Goal: Task Accomplishment & Management: Complete application form

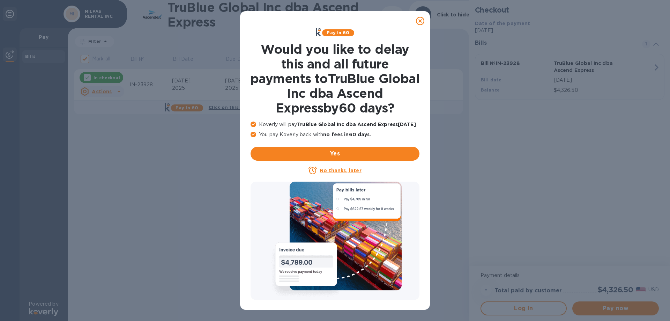
click at [420, 17] on icon at bounding box center [420, 21] width 8 height 8
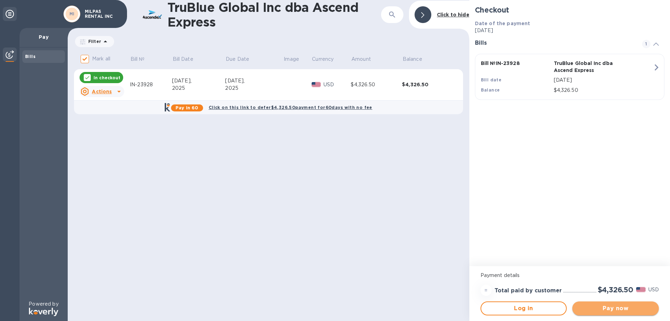
click at [626, 309] on span "Pay now" at bounding box center [615, 308] width 75 height 8
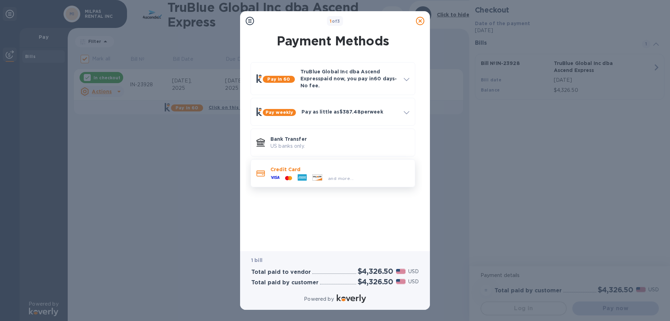
click at [311, 176] on div at bounding box center [317, 178] width 16 height 8
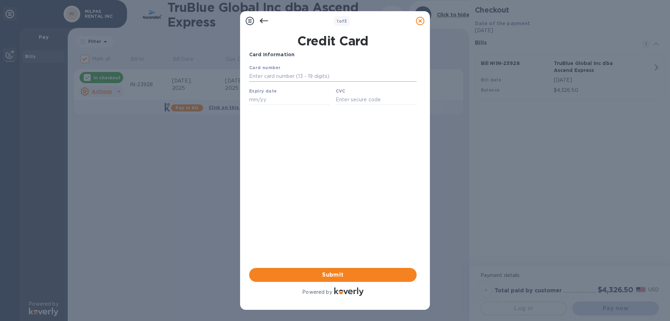
click at [286, 80] on input "text" at bounding box center [332, 76] width 167 height 10
type input "4003 9010 1713 2349"
type input "01/29"
type input "255"
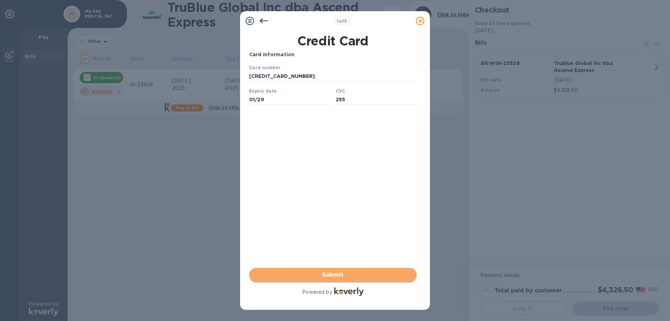
click at [336, 277] on span "Submit" at bounding box center [333, 274] width 156 height 8
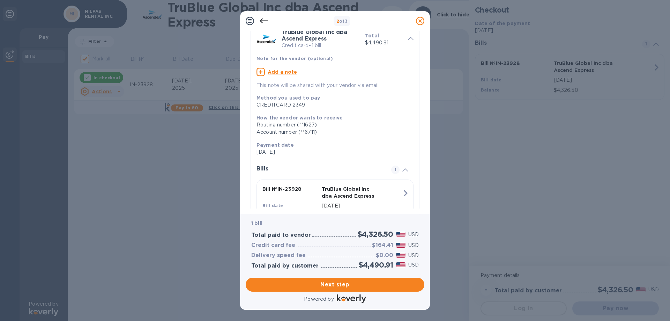
scroll to position [67, 0]
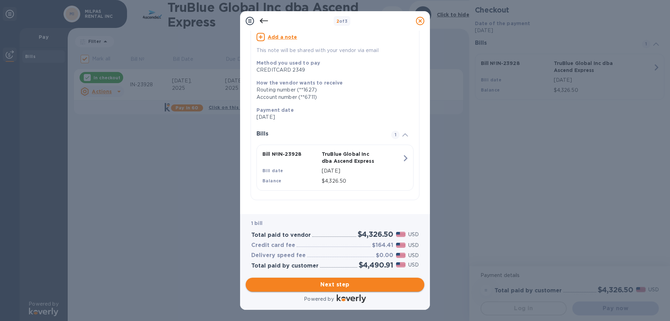
click at [350, 289] on button "Next step" at bounding box center [335, 284] width 179 height 14
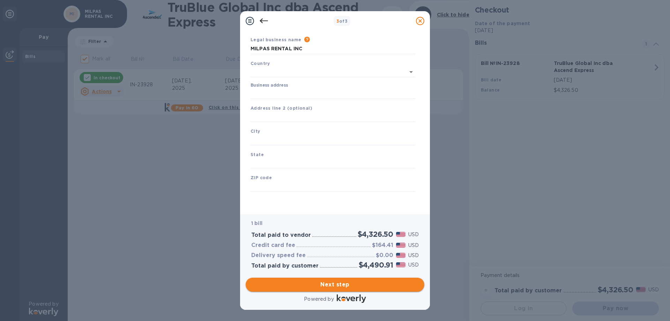
type input "United States"
click at [288, 91] on input "Business address" at bounding box center [332, 93] width 165 height 10
type input "6 N Milpas St"
click at [256, 142] on input "text" at bounding box center [332, 140] width 165 height 10
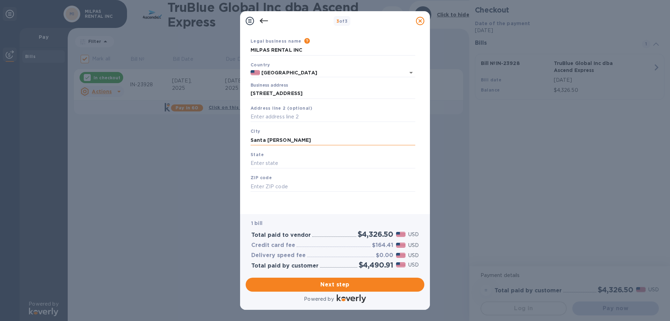
type input "Santa Barbara"
type input "Ca"
type input "93103"
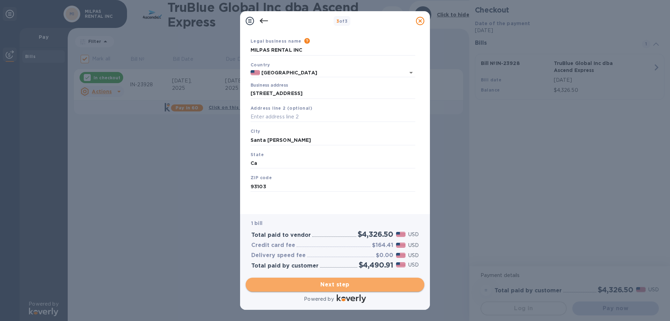
click at [344, 283] on span "Next step" at bounding box center [334, 284] width 167 height 8
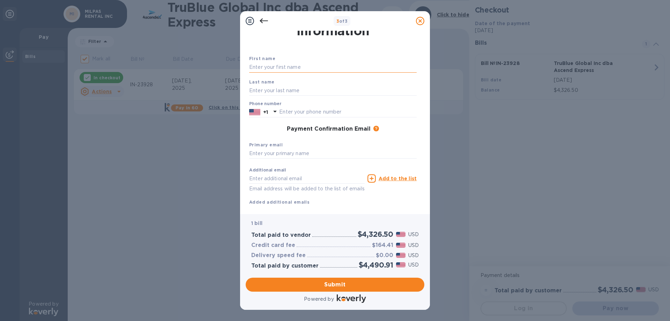
click at [268, 64] on input "text" at bounding box center [332, 67] width 167 height 10
type input "Robert"
click at [259, 89] on input "text" at bounding box center [332, 90] width 167 height 10
type input "Schoppe"
click at [280, 111] on input "text" at bounding box center [347, 112] width 137 height 10
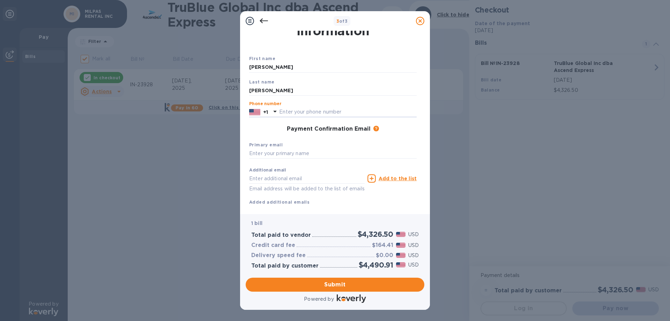
type input "8059631987"
type input "bob@milpasrentals.com"
click at [289, 156] on input "text" at bounding box center [332, 153] width 167 height 10
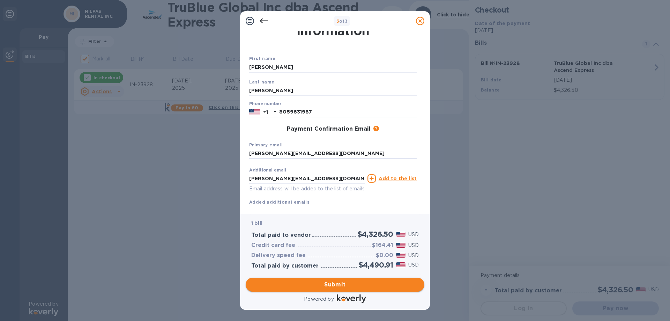
type input "bob@milpasrentals.com"
click at [335, 279] on button "Submit" at bounding box center [335, 284] width 179 height 14
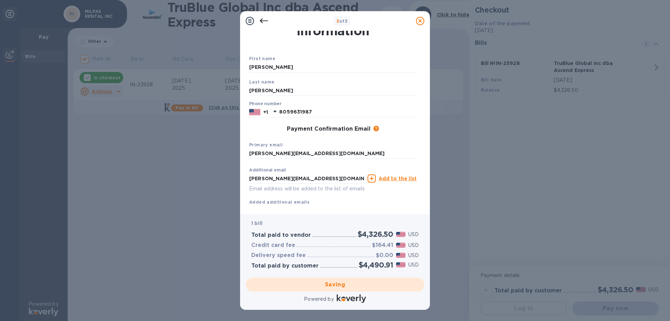
checkbox input "false"
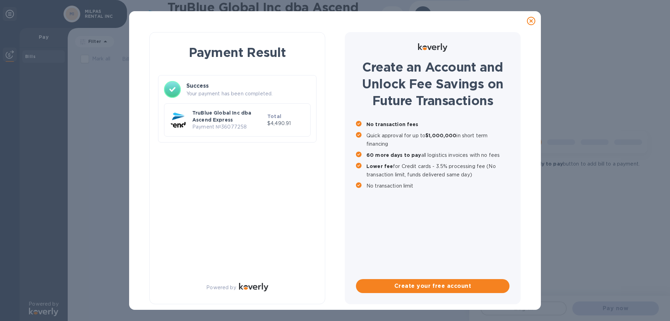
scroll to position [0, 0]
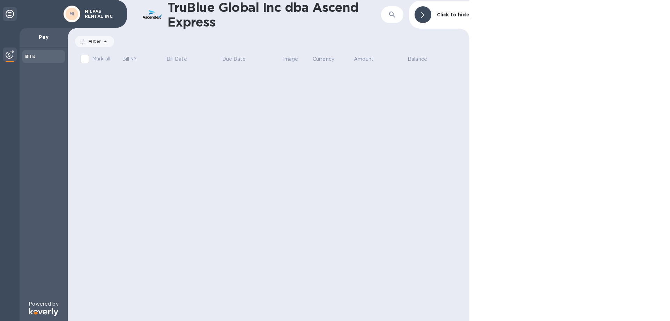
click at [42, 39] on p "Pay" at bounding box center [43, 36] width 37 height 7
click at [10, 13] on icon at bounding box center [10, 14] width 8 height 8
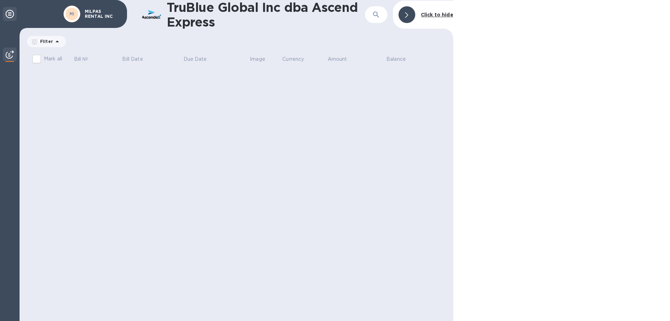
click at [10, 13] on icon at bounding box center [10, 14] width 8 height 8
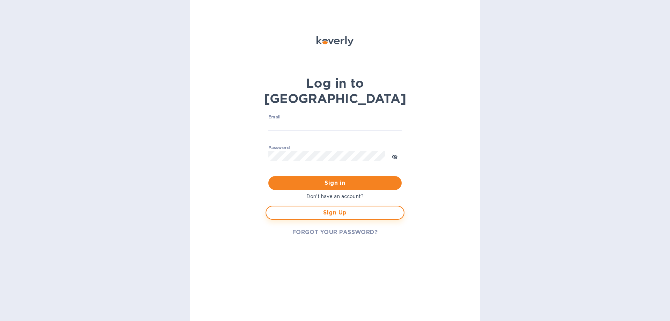
click at [339, 208] on span "Sign Up" at bounding box center [335, 212] width 126 height 8
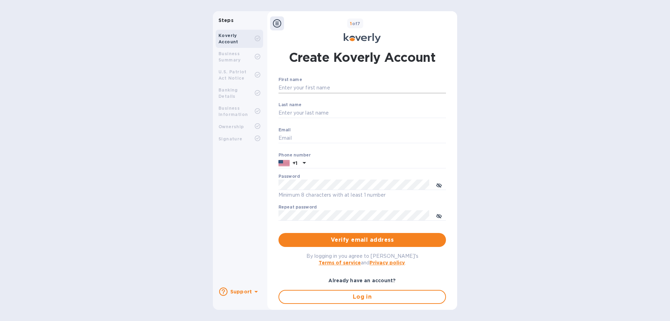
click at [304, 89] on input "First name" at bounding box center [361, 88] width 167 height 10
type input "Robert"
type input "Schoppe"
type input "bob@milpasrentals.com"
type input "8059631987"
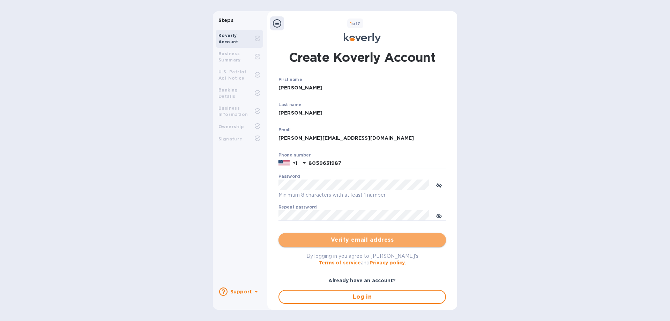
click at [366, 243] on span "Verify email address" at bounding box center [362, 239] width 156 height 8
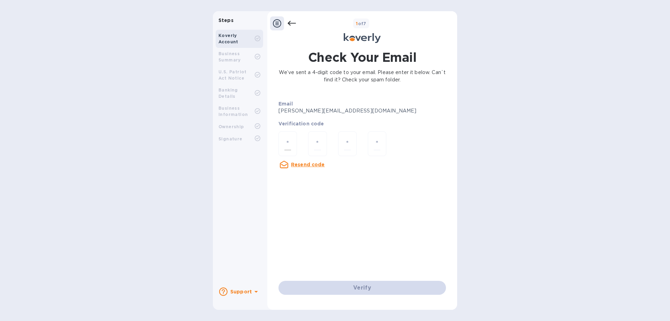
click at [278, 140] on div at bounding box center [288, 144] width 30 height 37
click at [288, 142] on input "number" at bounding box center [287, 143] width 7 height 13
type input "4"
type input "0"
type input "6"
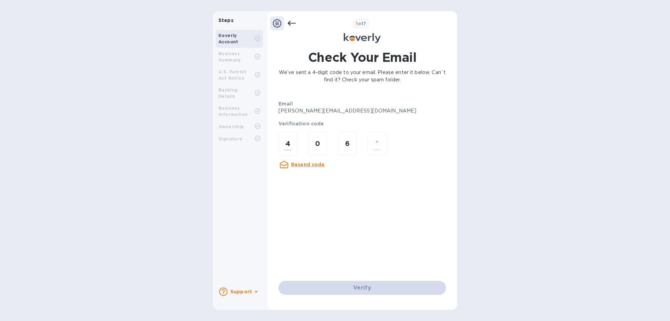
type input "7"
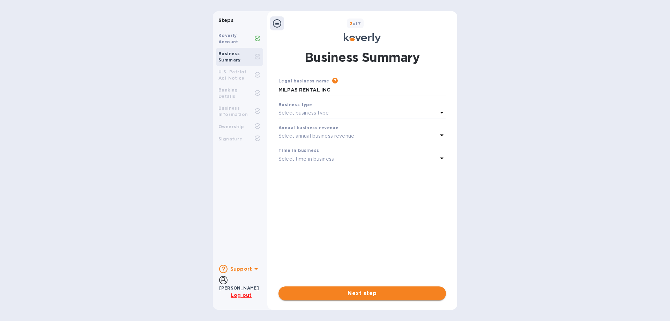
click at [378, 292] on span "Next step" at bounding box center [362, 293] width 156 height 8
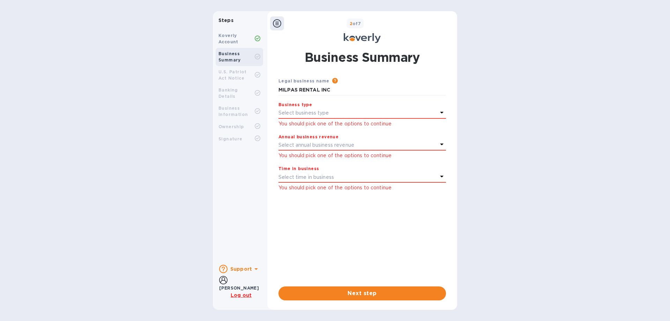
click at [294, 111] on p "Select business type" at bounding box center [303, 112] width 51 height 7
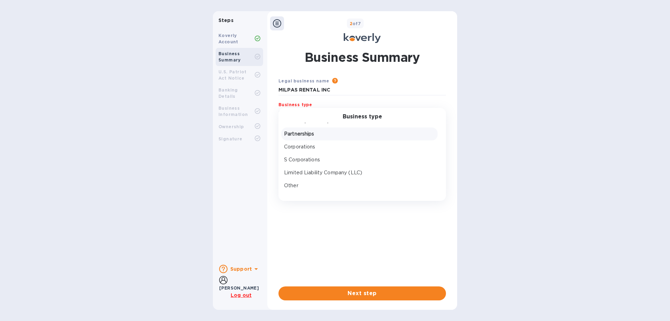
scroll to position [10, 0]
click at [303, 156] on p "S Corporations" at bounding box center [359, 156] width 151 height 7
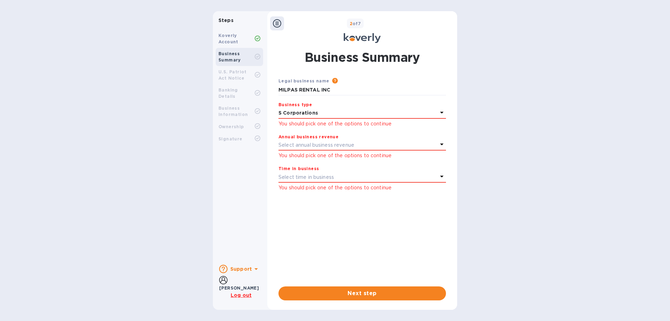
click at [303, 144] on p "Select annual business revenue" at bounding box center [316, 144] width 76 height 7
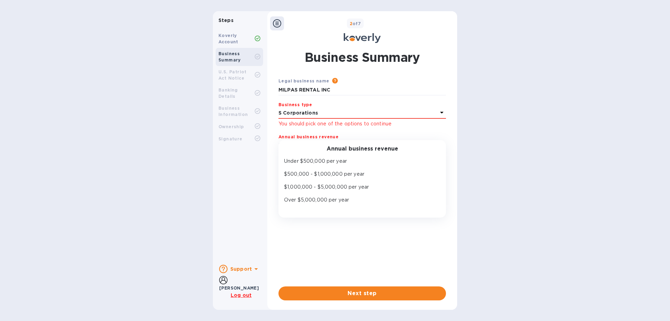
click at [315, 198] on p "Over $5,000,000 per year" at bounding box center [359, 199] width 151 height 7
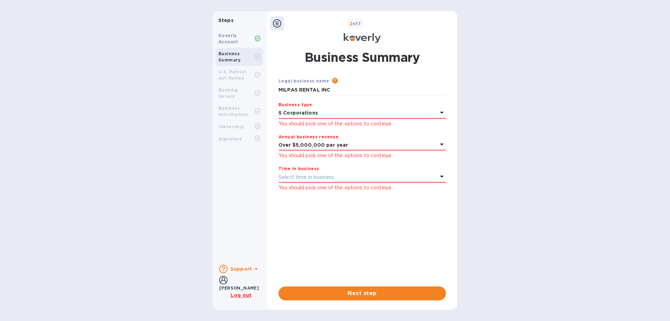
click at [317, 176] on p "Select time in business" at bounding box center [305, 176] width 55 height 7
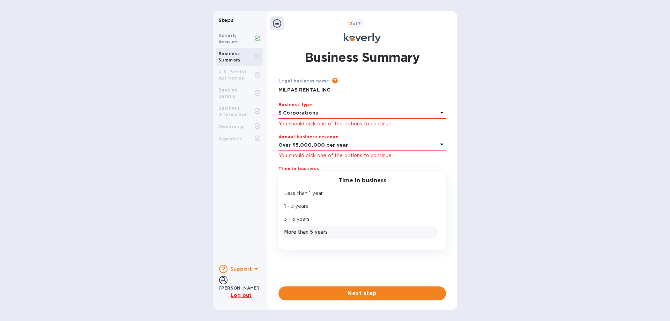
click at [295, 230] on p "More than 5 years" at bounding box center [359, 231] width 151 height 7
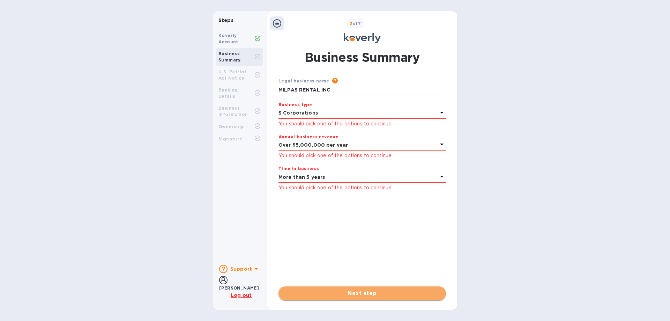
click at [362, 293] on span "Next step" at bounding box center [362, 293] width 156 height 8
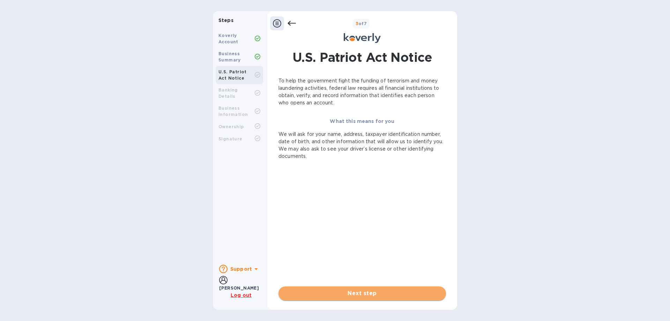
click at [367, 295] on span "Next step" at bounding box center [362, 293] width 156 height 8
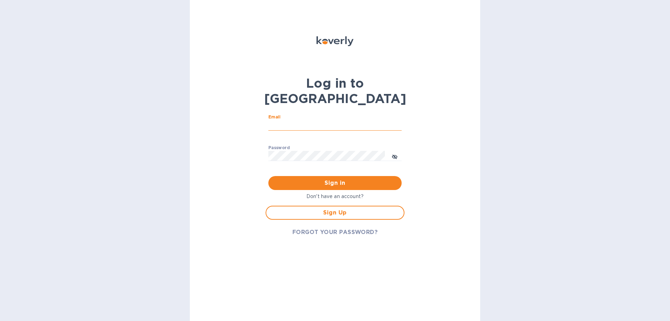
click at [294, 120] on input "Email" at bounding box center [334, 125] width 133 height 10
type input "[PERSON_NAME][EMAIL_ADDRESS][DOMAIN_NAME]"
click at [268, 176] on button "Sign in" at bounding box center [334, 183] width 133 height 14
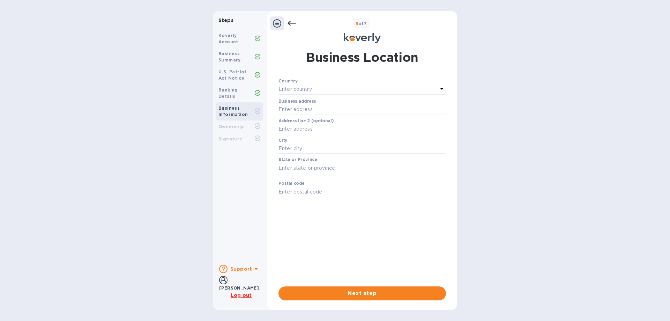
click at [293, 90] on p "Enter country" at bounding box center [294, 88] width 33 height 7
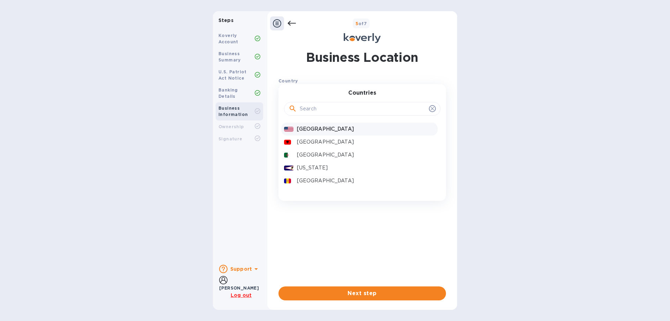
click at [306, 125] on div "United States" at bounding box center [365, 129] width 141 height 10
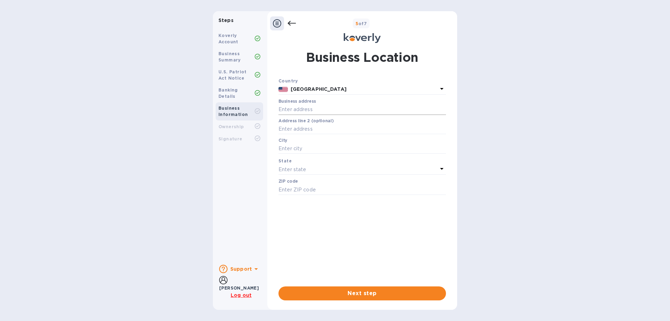
click at [302, 110] on input "text" at bounding box center [361, 109] width 167 height 10
type input "6 N Milpas St"
type input "SANTA BARBARA"
type input "93103"
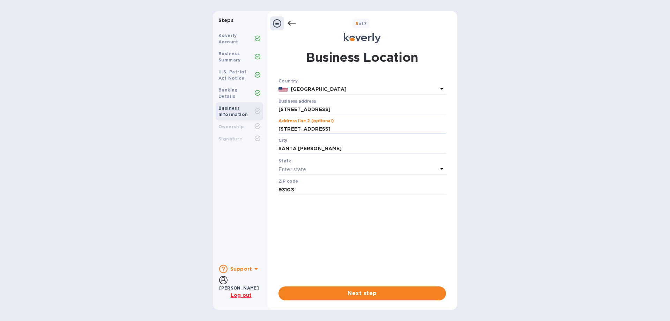
drag, startPoint x: 329, startPoint y: 127, endPoint x: 261, endPoint y: 142, distance: 69.7
click at [261, 142] on div "Steps Koverly Account Business Summary U.S. Patriot Act Notice Banking Details …" at bounding box center [335, 160] width 244 height 298
click at [364, 294] on span "Next step" at bounding box center [362, 293] width 156 height 8
click at [303, 170] on p "Enter state" at bounding box center [292, 169] width 28 height 7
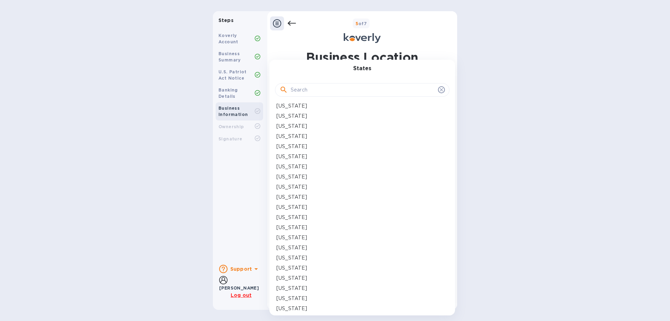
click at [294, 157] on p "California" at bounding box center [291, 156] width 31 height 7
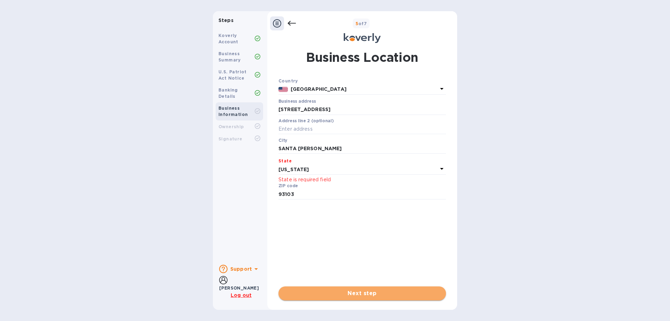
click at [378, 292] on span "Next step" at bounding box center [362, 293] width 156 height 8
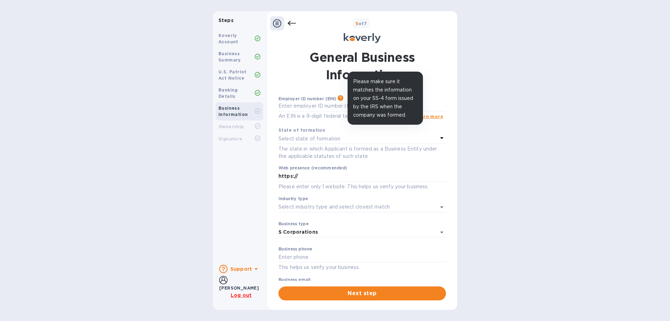
click at [339, 97] on icon at bounding box center [340, 98] width 6 height 6
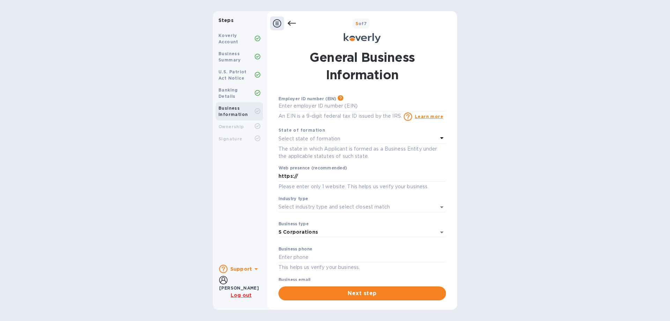
click at [239, 73] on b "U.S. Patriot Act Notice" at bounding box center [232, 75] width 28 height 12
click at [294, 24] on icon at bounding box center [291, 23] width 8 height 8
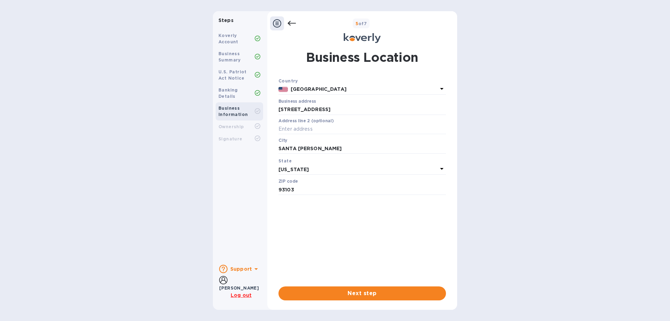
click at [294, 24] on icon at bounding box center [291, 23] width 8 height 8
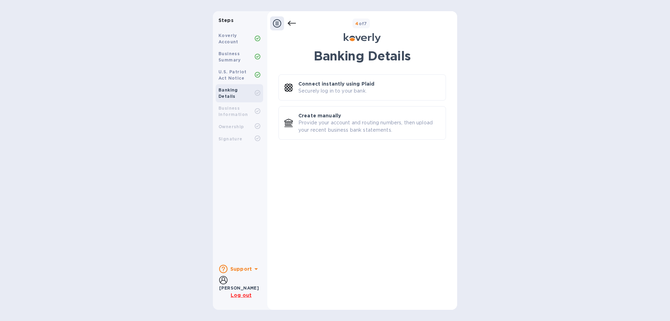
click at [226, 88] on b "Banking Details" at bounding box center [228, 93] width 20 height 12
click at [225, 105] on b "Business Information" at bounding box center [232, 111] width 29 height 12
click at [260, 108] on icon at bounding box center [258, 111] width 6 height 6
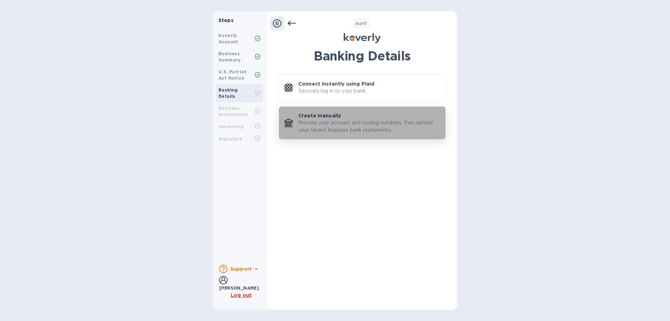
click at [399, 126] on p "Provide your account and routing numbers, then upload your recent business bank…" at bounding box center [369, 126] width 142 height 15
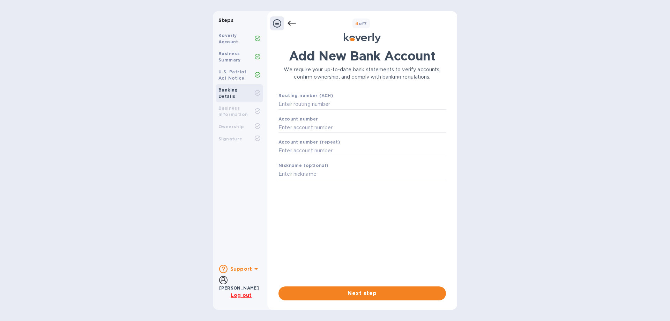
drag, startPoint x: 301, startPoint y: 11, endPoint x: 300, endPoint y: 19, distance: 8.4
click at [300, 19] on div "Steps Koverly Account Business Summary U.S. Patriot Act Notice Banking Details …" at bounding box center [335, 160] width 670 height 321
click at [296, 26] on div "4 of 7" at bounding box center [375, 23] width 158 height 10
click at [291, 21] on icon at bounding box center [291, 23] width 8 height 8
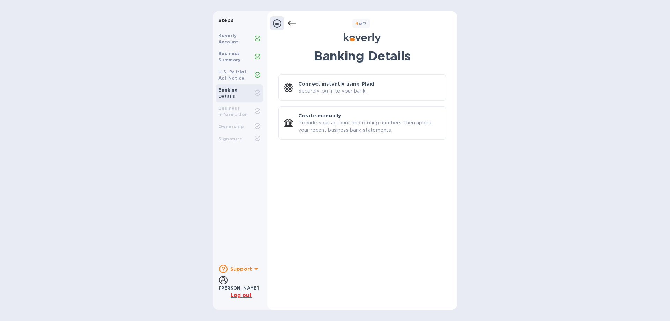
click at [278, 25] on icon at bounding box center [277, 23] width 8 height 8
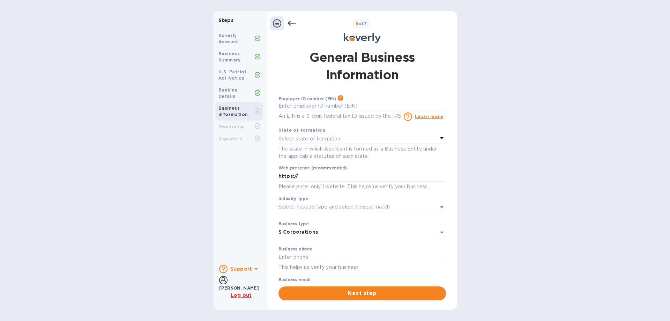
drag, startPoint x: 369, startPoint y: 37, endPoint x: 361, endPoint y: 48, distance: 14.0
click at [362, 44] on div at bounding box center [362, 38] width 37 height 11
click at [360, 59] on h1 "General Business Information" at bounding box center [361, 65] width 167 height 35
click at [234, 43] on b "Koverly Account" at bounding box center [228, 39] width 20 height 12
click at [246, 271] on b "Support" at bounding box center [241, 269] width 22 height 6
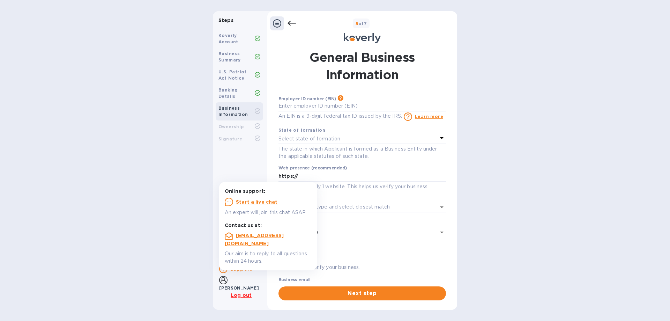
click at [256, 204] on u "Start a live chat" at bounding box center [257, 202] width 42 height 6
